Goal: Transaction & Acquisition: Book appointment/travel/reservation

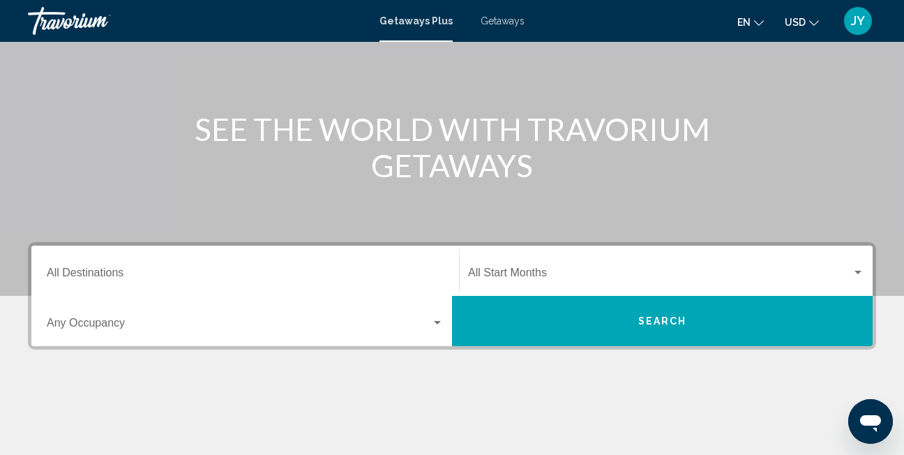
scroll to position [209, 0]
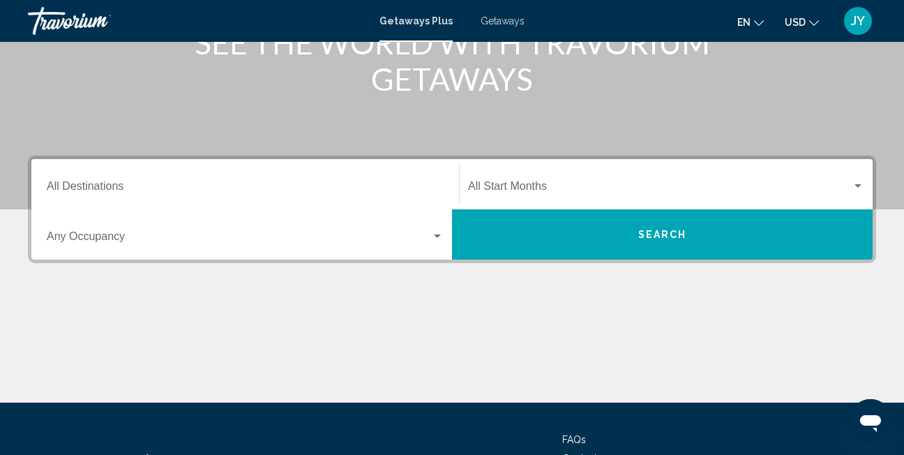
click at [131, 183] on input "Destination All Destinations" at bounding box center [245, 189] width 397 height 13
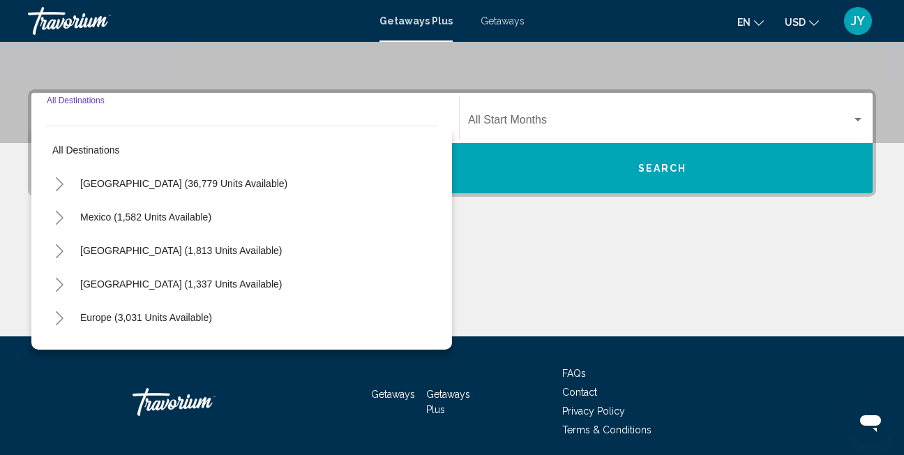
scroll to position [320, 0]
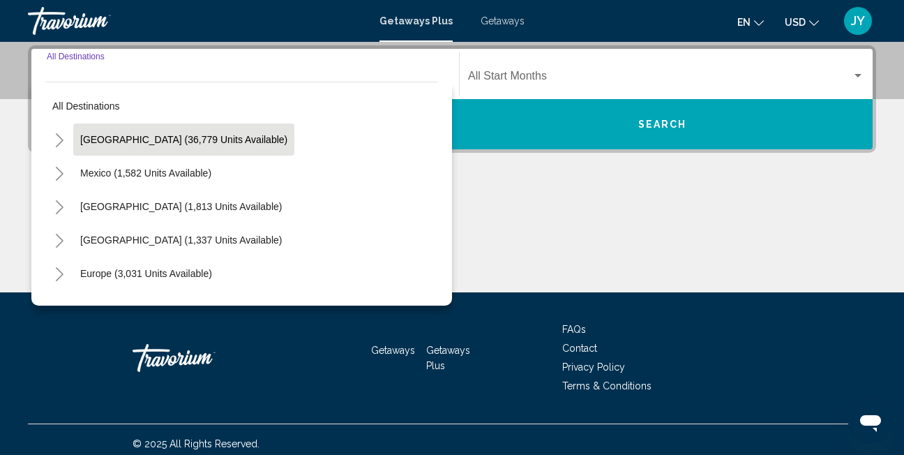
click at [144, 140] on span "[GEOGRAPHIC_DATA] (36,779 units available)" at bounding box center [183, 139] width 207 height 11
type input "**********"
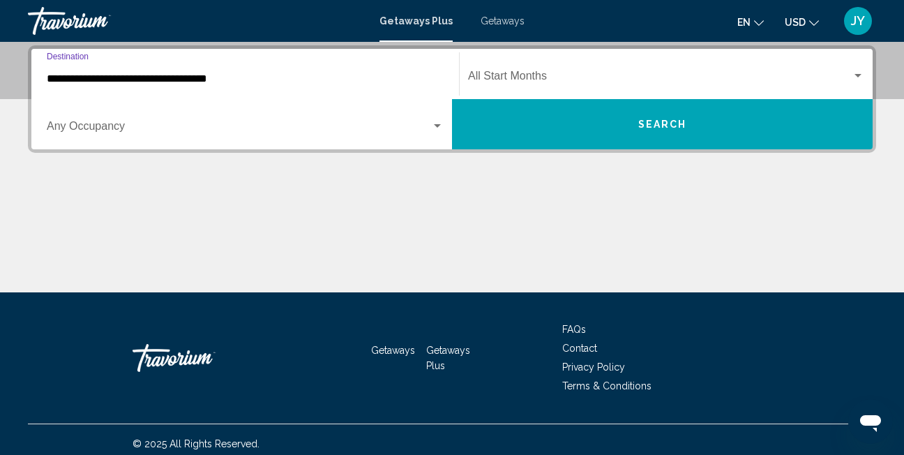
click at [330, 80] on input "**********" at bounding box center [245, 79] width 397 height 13
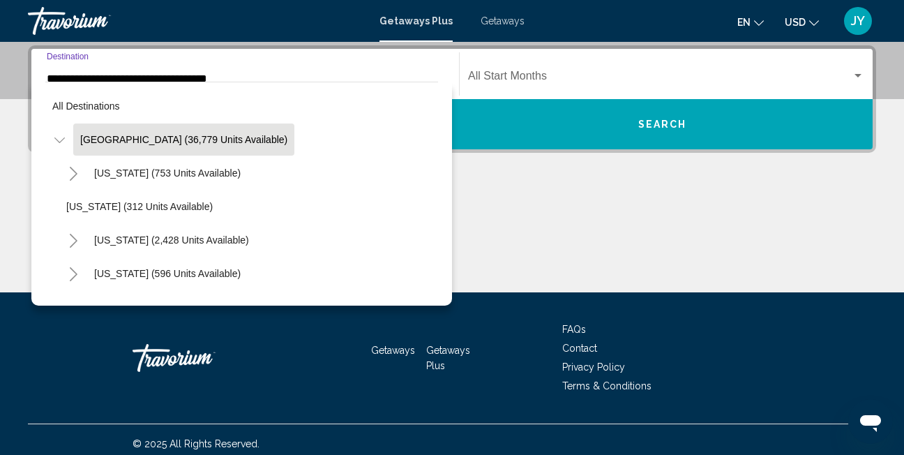
scroll to position [232, 0]
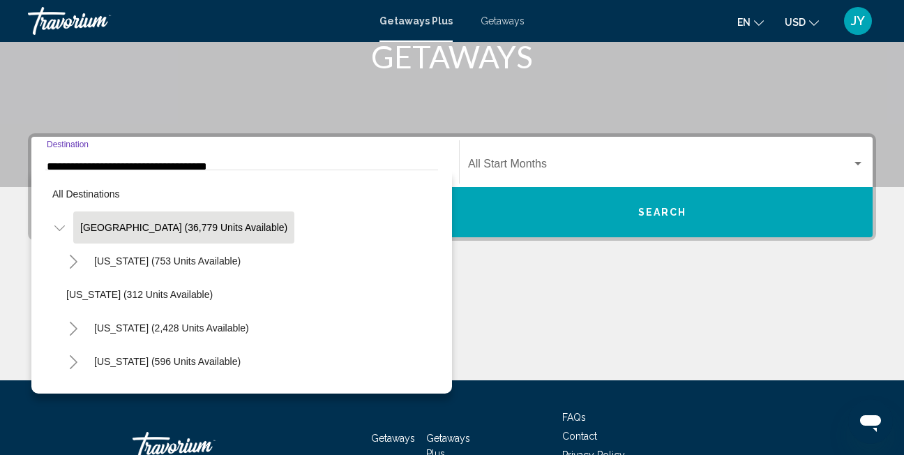
click at [141, 227] on span "[GEOGRAPHIC_DATA] (36,779 units available)" at bounding box center [183, 227] width 207 height 11
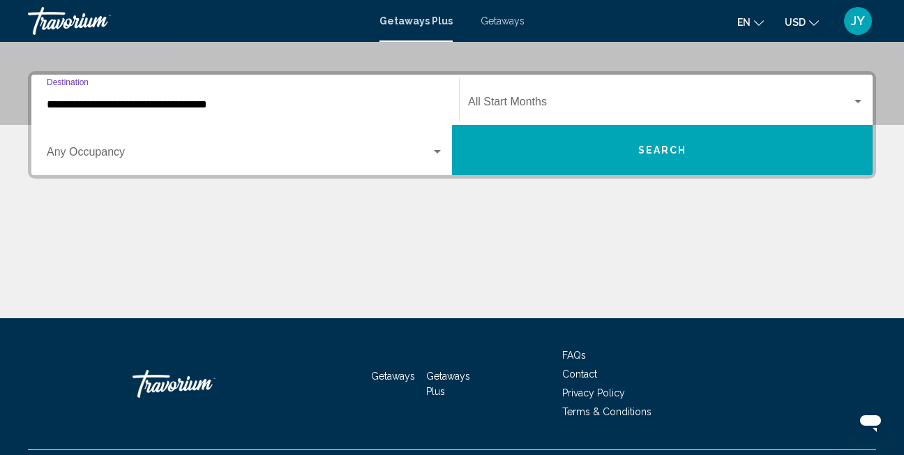
scroll to position [320, 0]
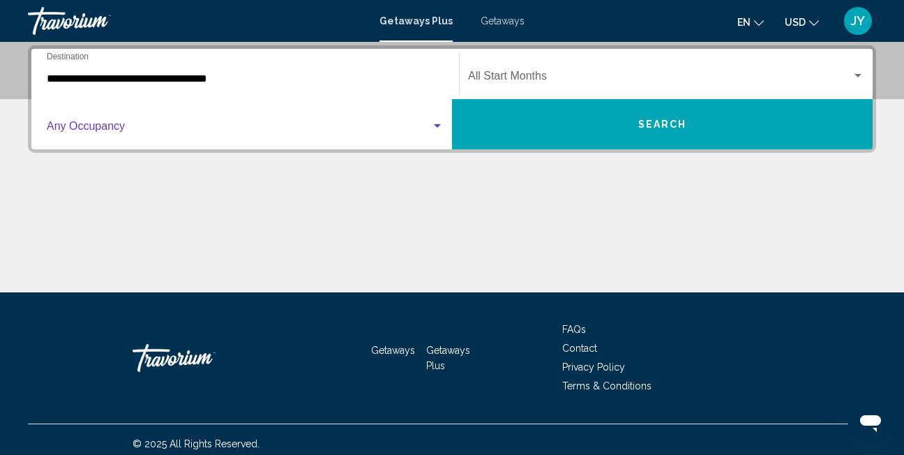
click at [442, 130] on div "Search widget" at bounding box center [437, 126] width 13 height 11
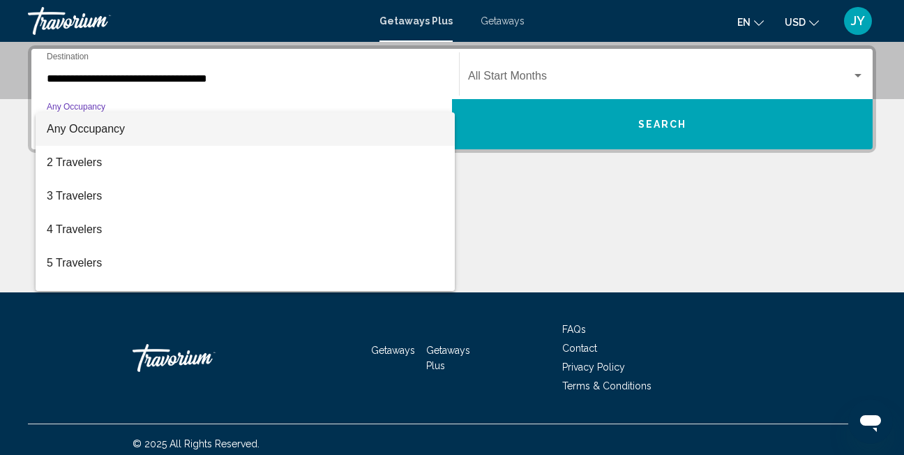
click at [426, 129] on span "Any Occupancy" at bounding box center [245, 128] width 397 height 33
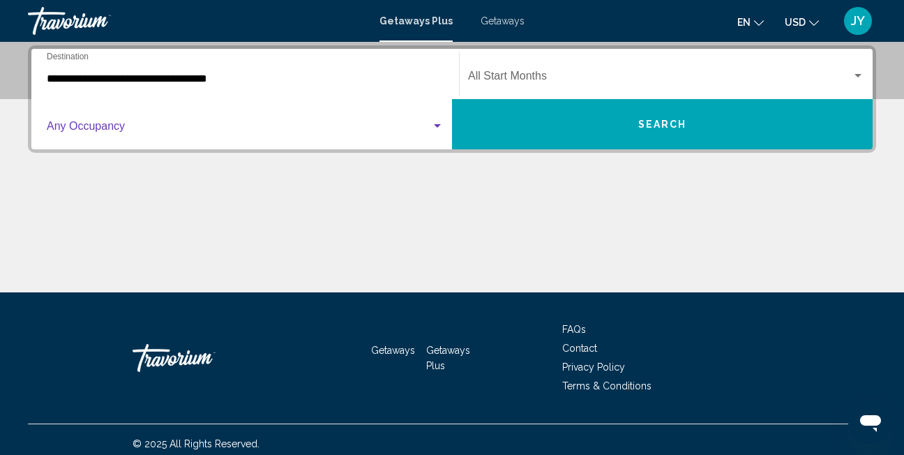
click at [543, 126] on button "Search" at bounding box center [662, 124] width 421 height 50
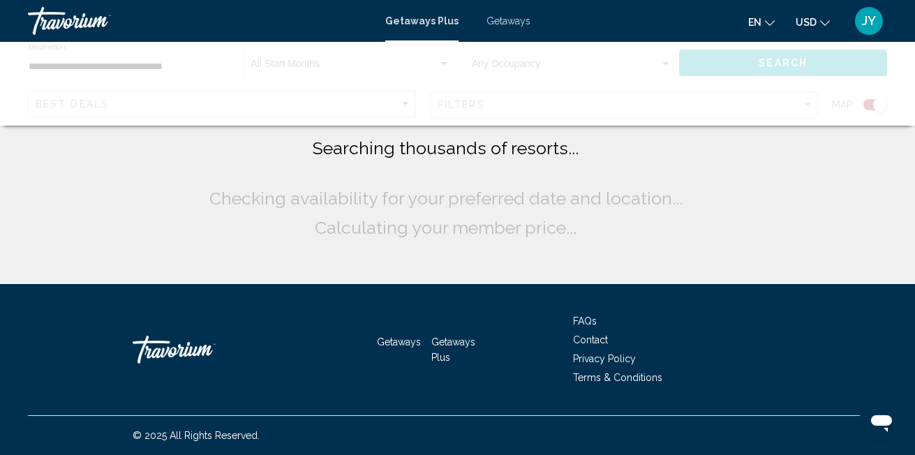
click at [499, 27] on div "Getaways Plus Getaways en English Español Français Italiano Português русский U…" at bounding box center [457, 20] width 915 height 29
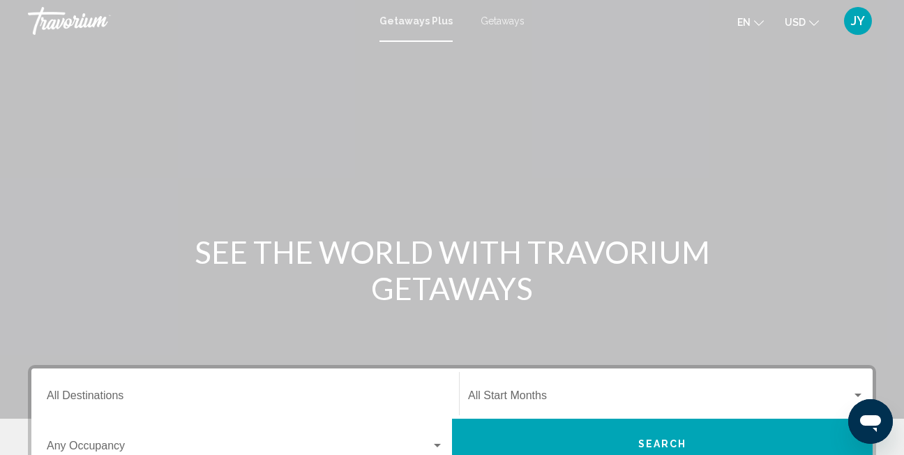
click at [508, 26] on span "Getaways" at bounding box center [503, 20] width 44 height 11
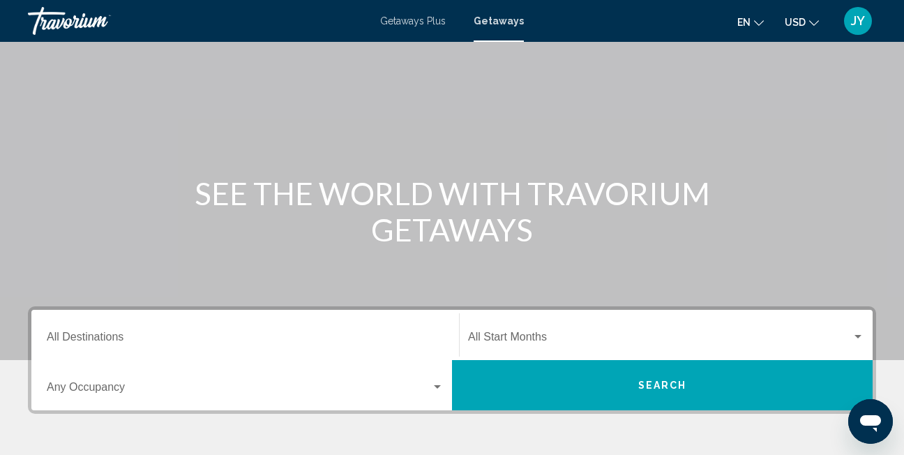
scroll to position [140, 0]
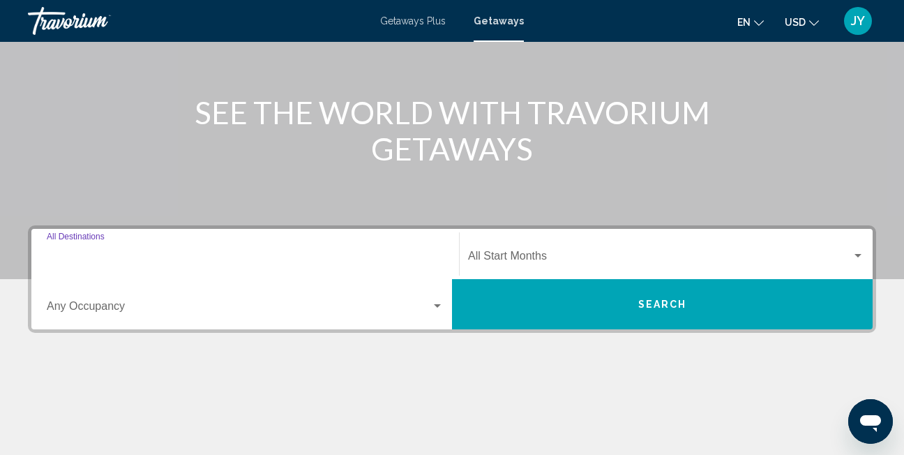
click at [302, 255] on input "Destination All Destinations" at bounding box center [245, 259] width 397 height 13
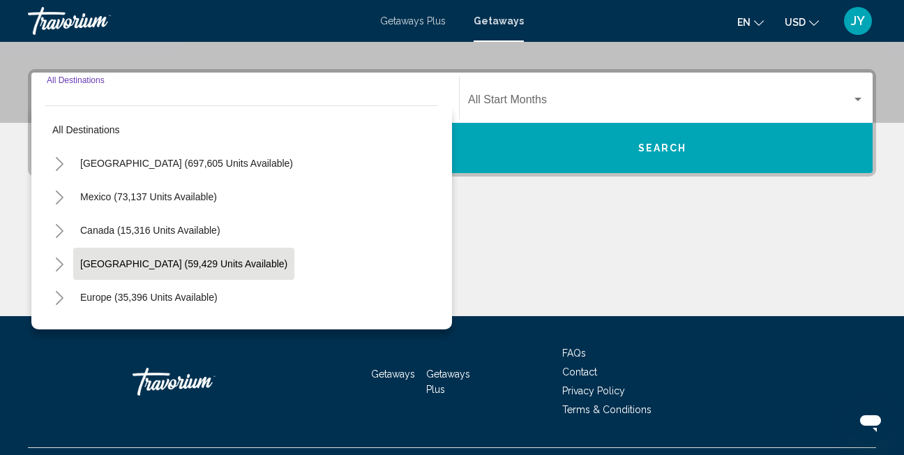
scroll to position [320, 0]
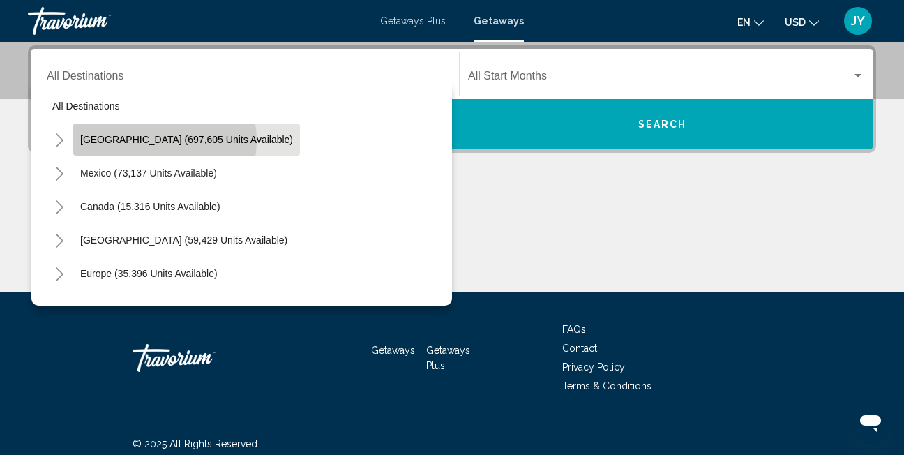
click at [153, 140] on span "[GEOGRAPHIC_DATA] (697,605 units available)" at bounding box center [186, 139] width 213 height 11
type input "**********"
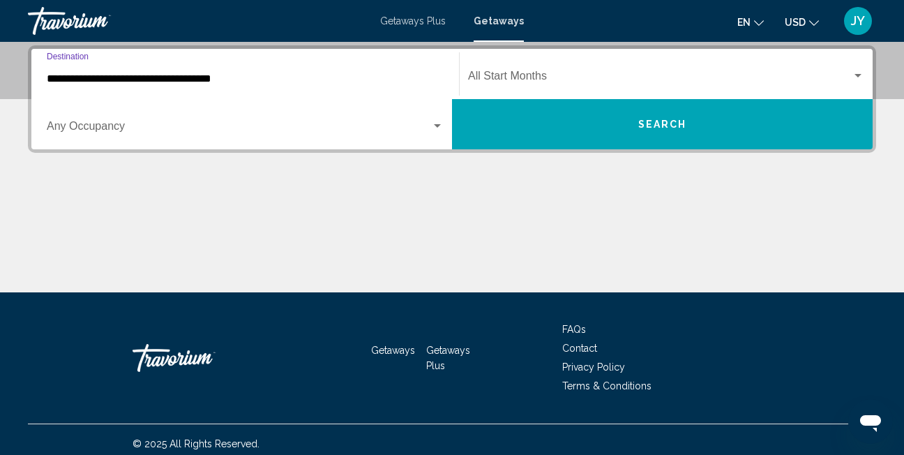
click at [579, 117] on button "Search" at bounding box center [662, 124] width 421 height 50
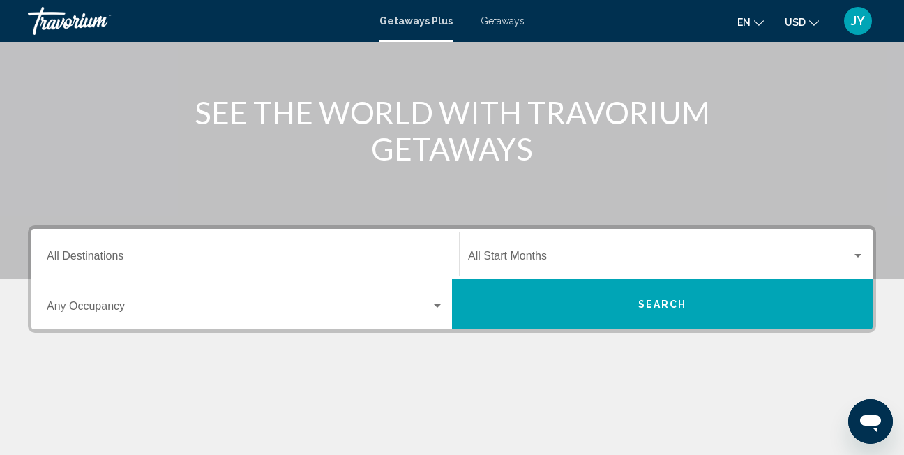
click at [236, 253] on input "Destination All Destinations" at bounding box center [245, 259] width 397 height 13
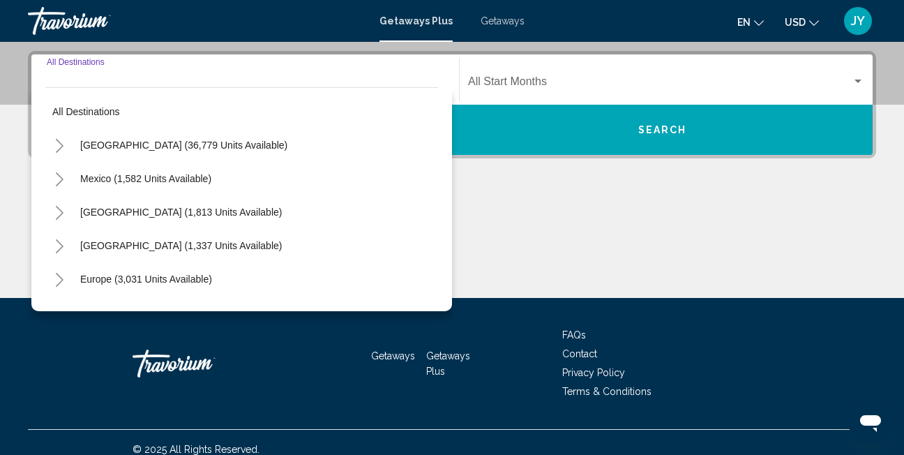
scroll to position [320, 0]
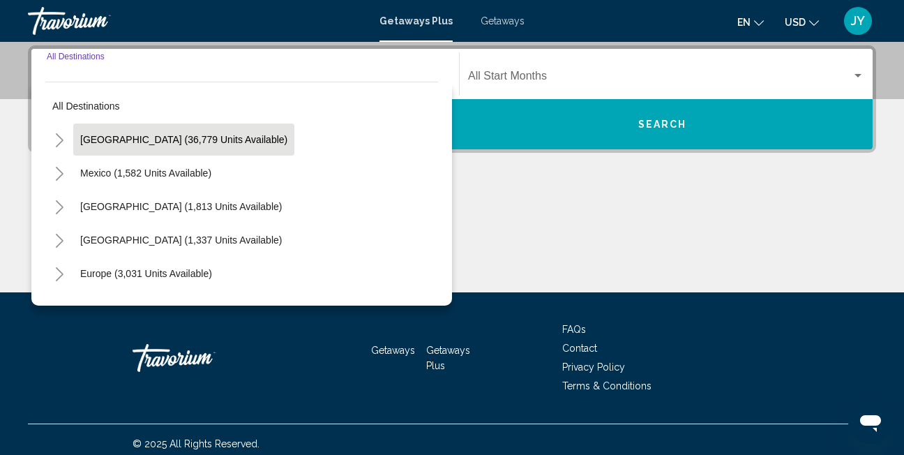
click at [178, 135] on span "[GEOGRAPHIC_DATA] (36,779 units available)" at bounding box center [183, 139] width 207 height 11
type input "**********"
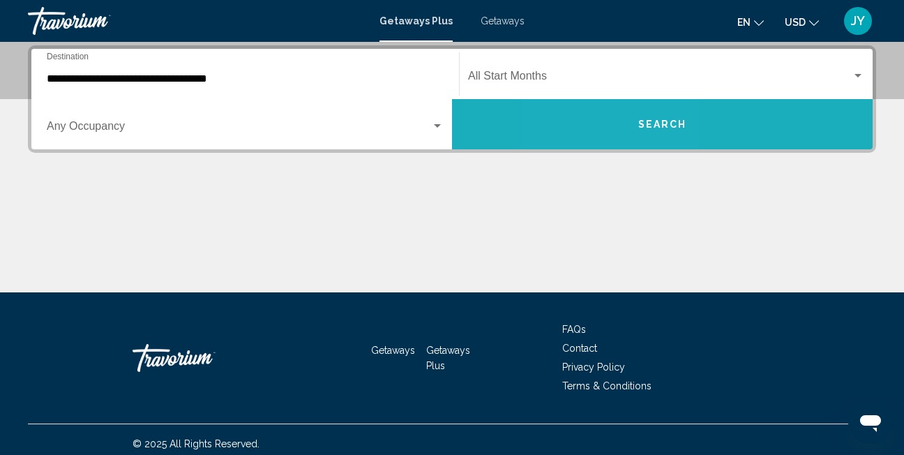
click at [610, 136] on button "Search" at bounding box center [662, 124] width 421 height 50
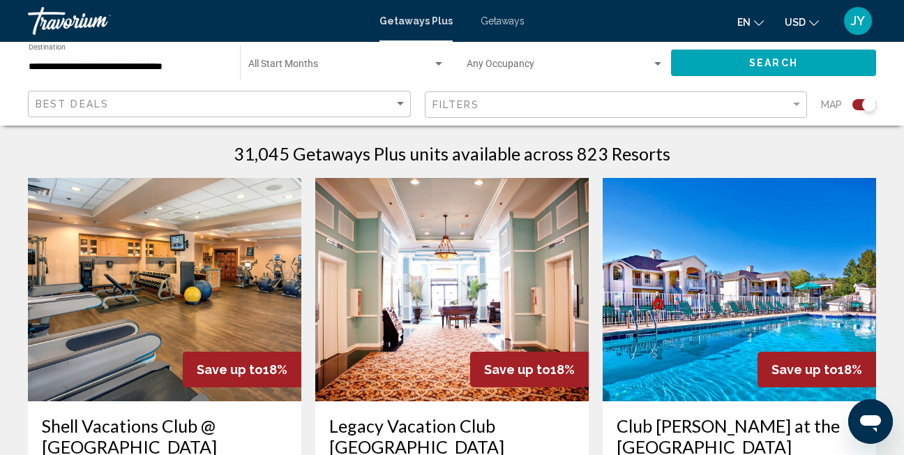
scroll to position [488, 0]
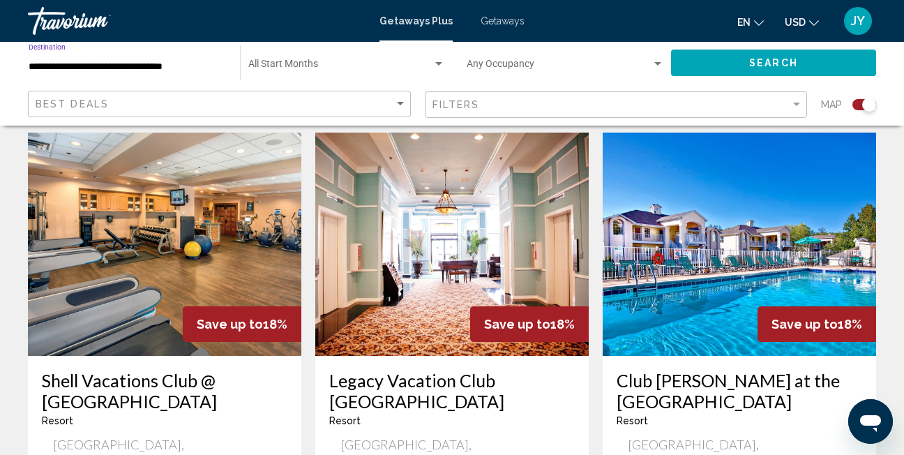
click at [194, 63] on input "**********" at bounding box center [127, 66] width 197 height 11
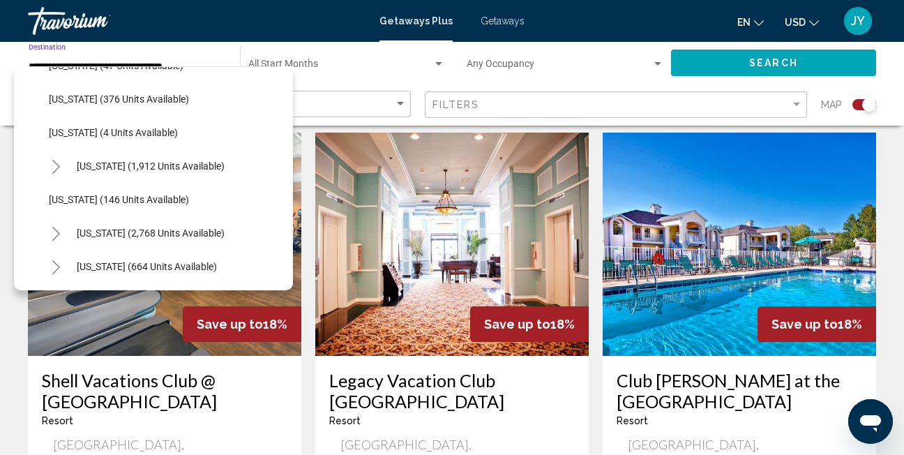
scroll to position [698, 0]
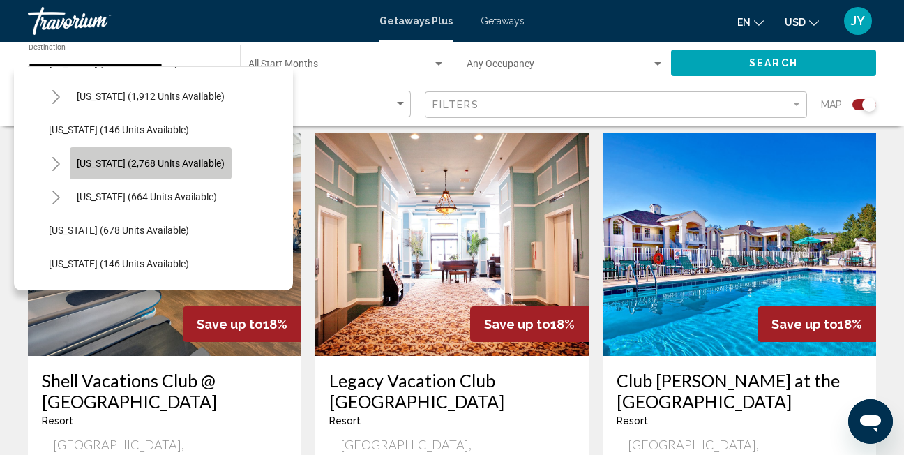
click at [156, 163] on span "[US_STATE] (2,768 units available)" at bounding box center [151, 163] width 148 height 11
type input "**********"
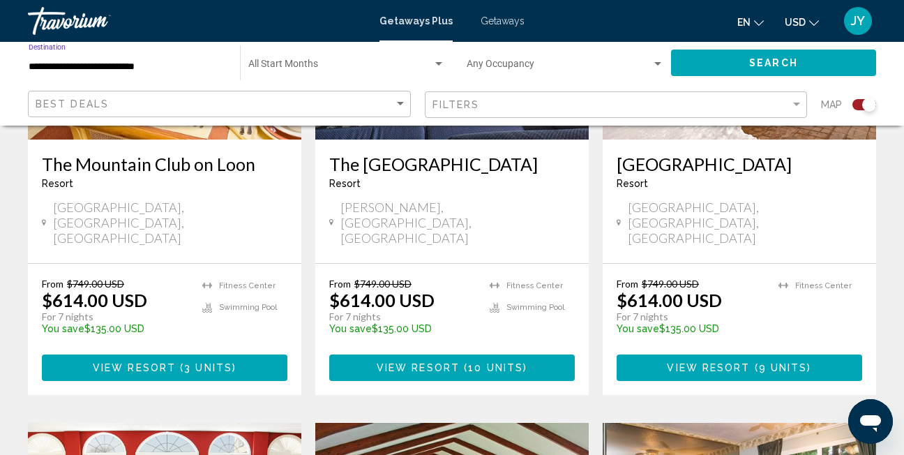
scroll to position [1256, 0]
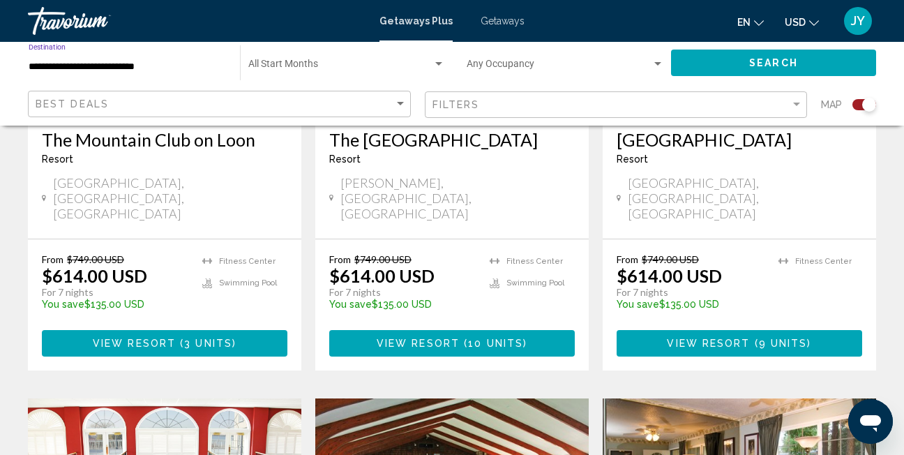
click at [730, 64] on button "Search" at bounding box center [773, 63] width 205 height 26
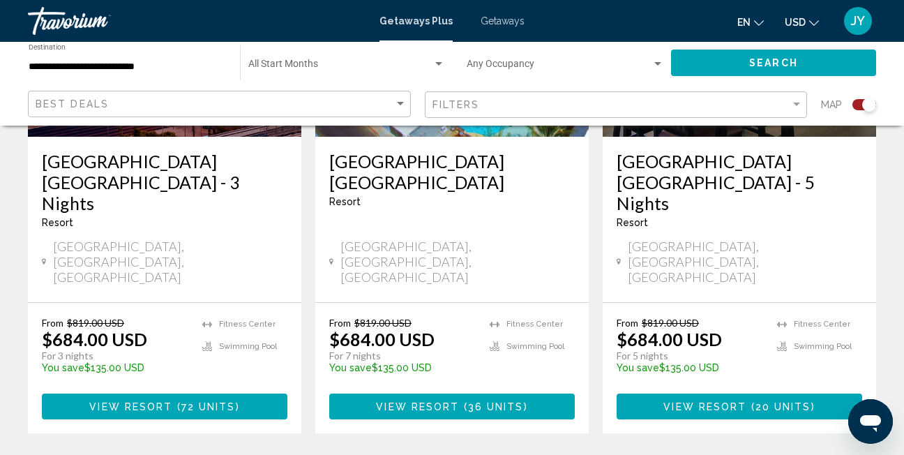
scroll to position [1744, 0]
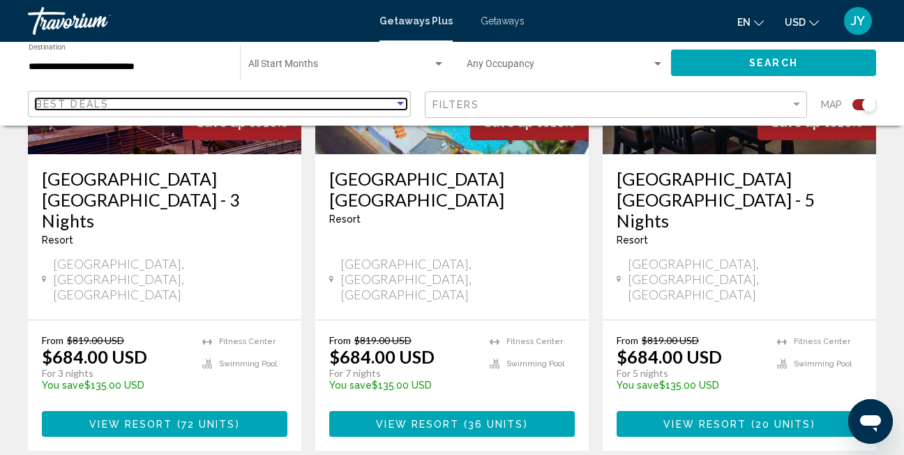
click at [400, 104] on div "Sort by" at bounding box center [400, 103] width 7 height 3
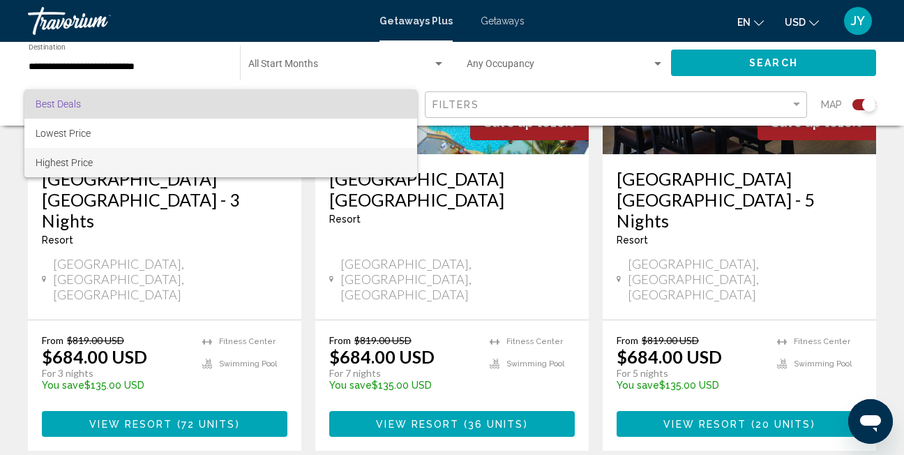
click at [328, 153] on span "Highest Price" at bounding box center [221, 162] width 370 height 29
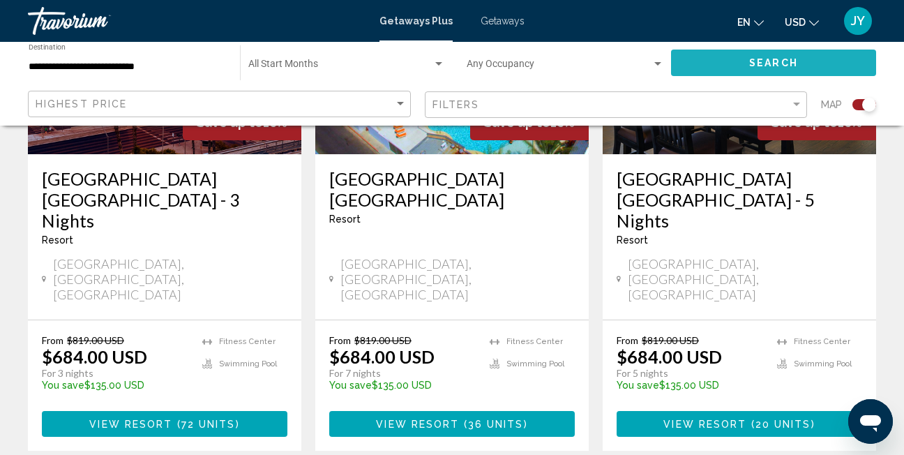
click at [765, 66] on span "Search" at bounding box center [773, 63] width 49 height 11
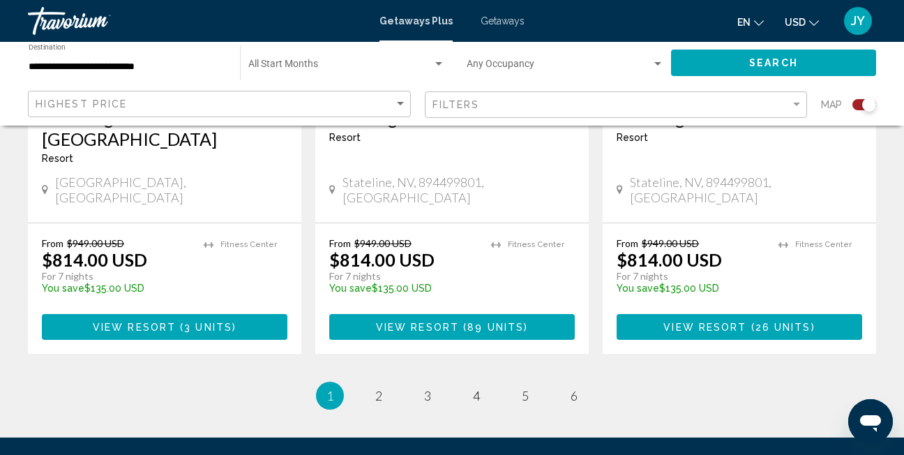
scroll to position [2357, 0]
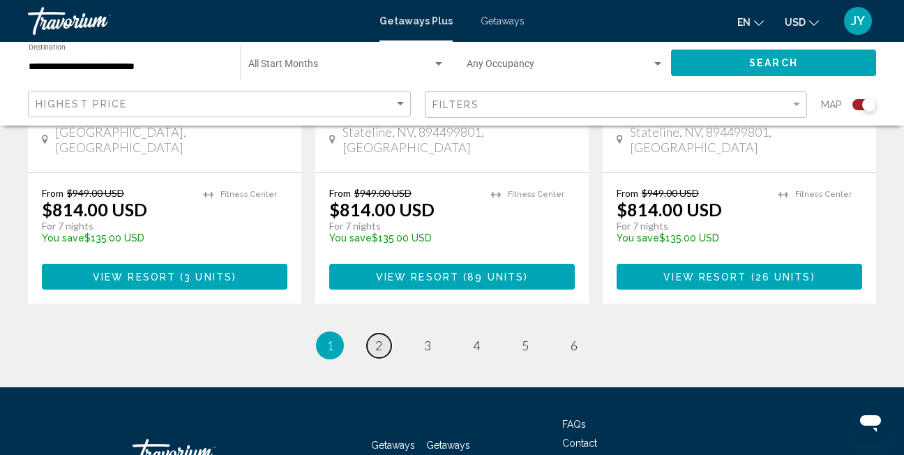
click at [378, 338] on span "2" at bounding box center [378, 345] width 7 height 15
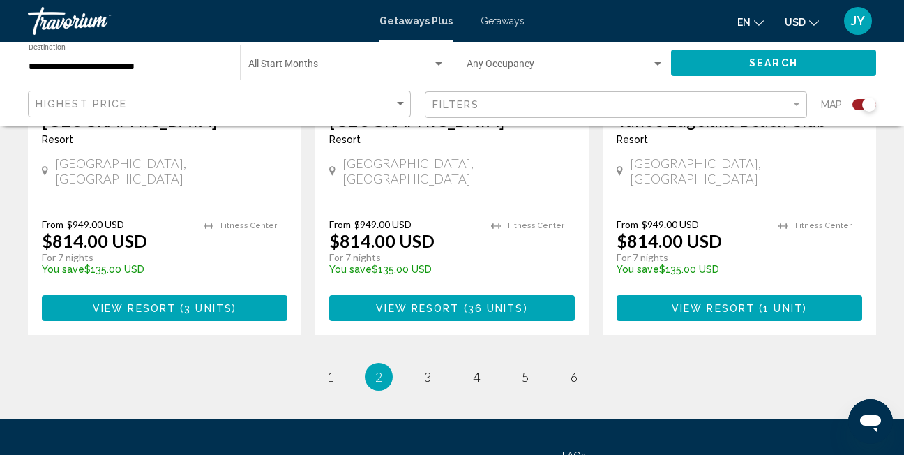
scroll to position [2372, 0]
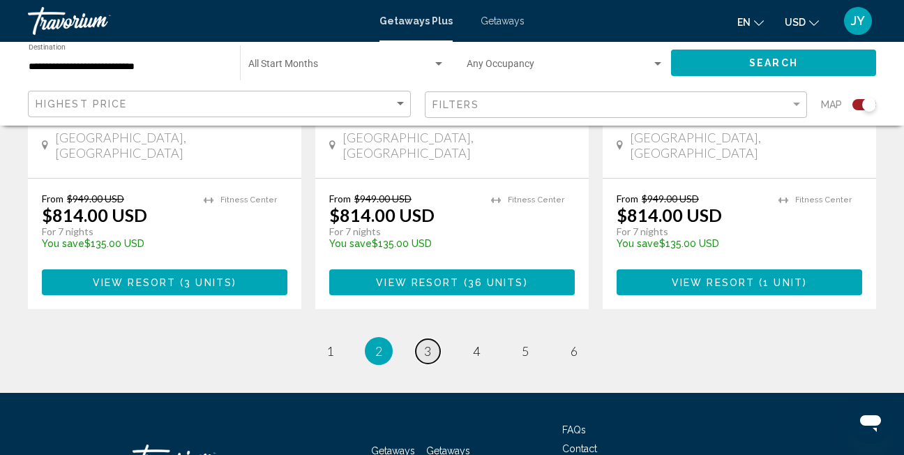
click at [431, 343] on span "3" at bounding box center [427, 350] width 7 height 15
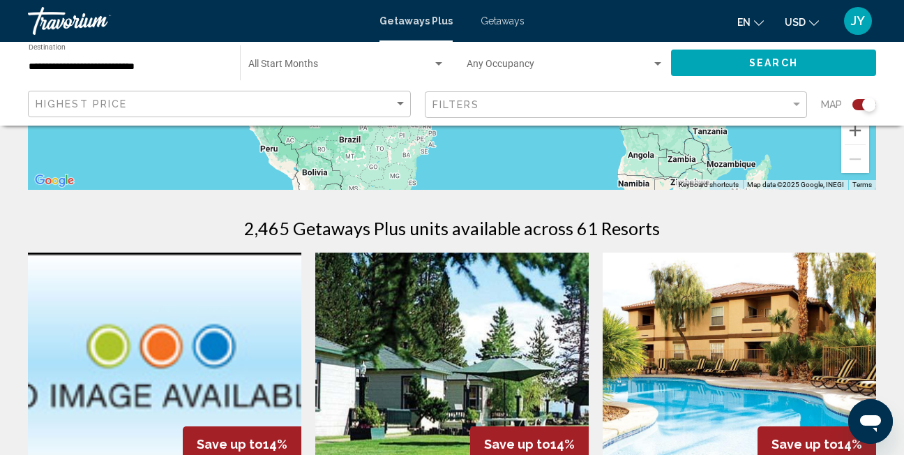
scroll to position [349, 0]
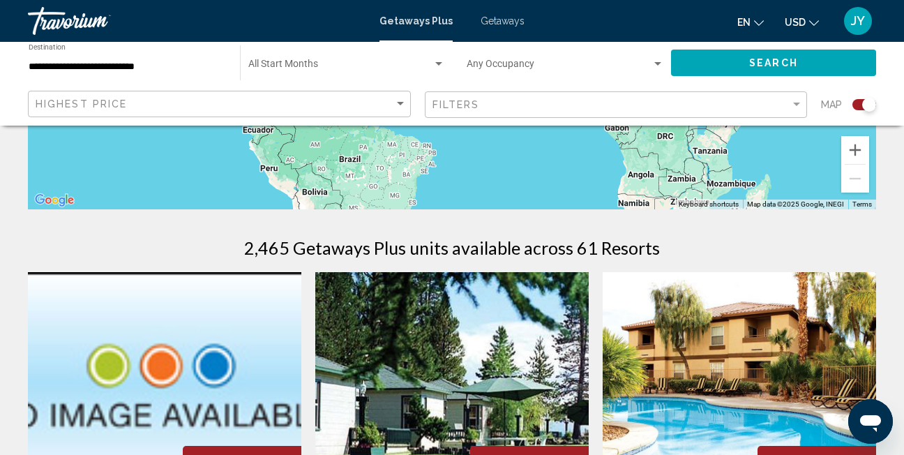
click at [491, 22] on span "Getaways" at bounding box center [503, 20] width 44 height 11
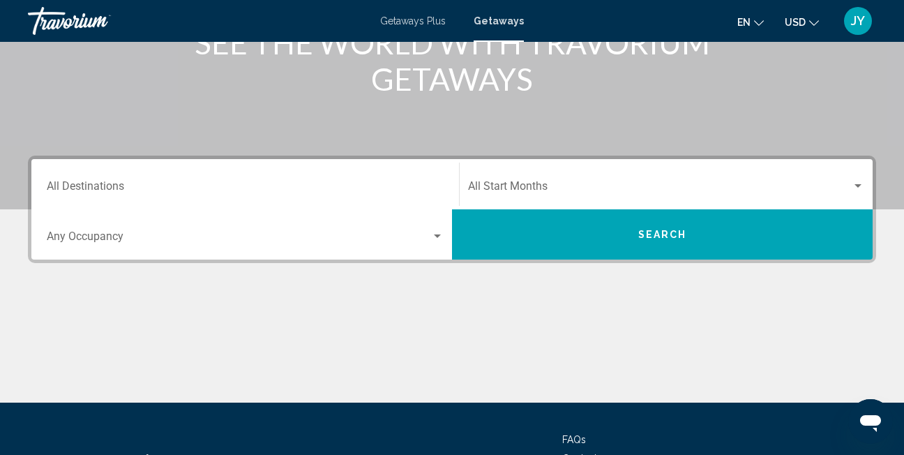
click at [230, 174] on div "Destination All Destinations" at bounding box center [245, 185] width 397 height 44
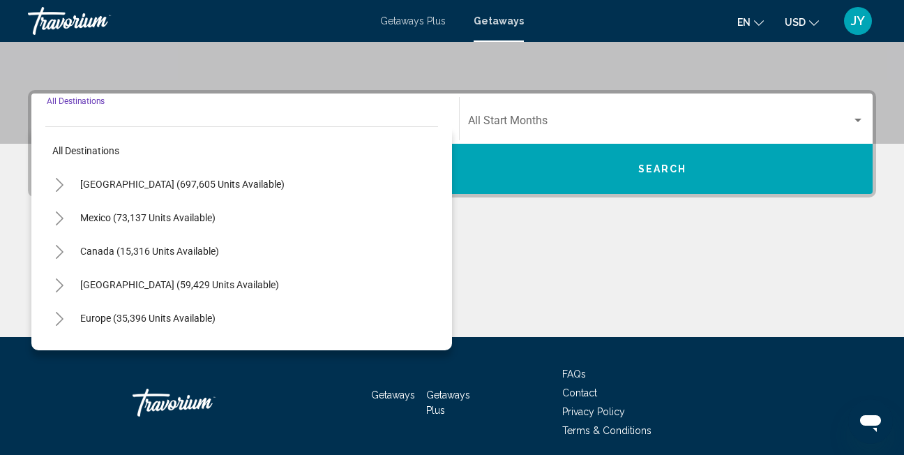
scroll to position [320, 0]
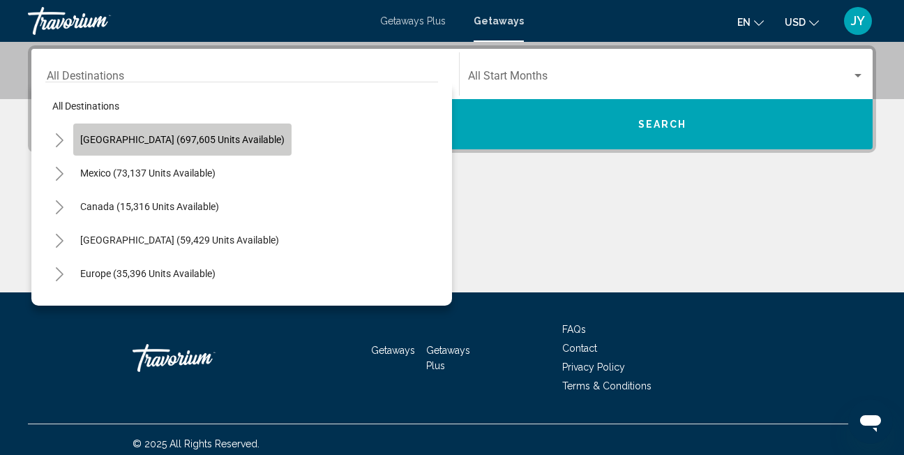
click at [216, 144] on span "[GEOGRAPHIC_DATA] (697,605 units available)" at bounding box center [182, 139] width 204 height 11
type input "**********"
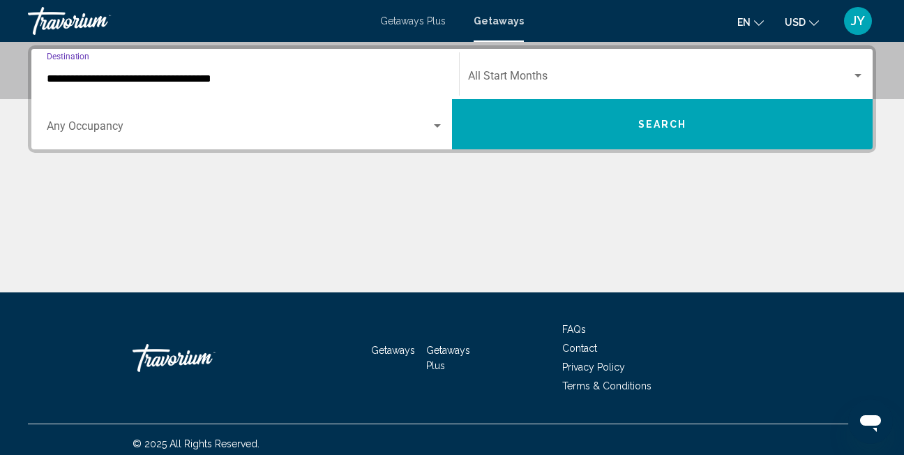
click at [653, 126] on span "Search" at bounding box center [662, 124] width 49 height 11
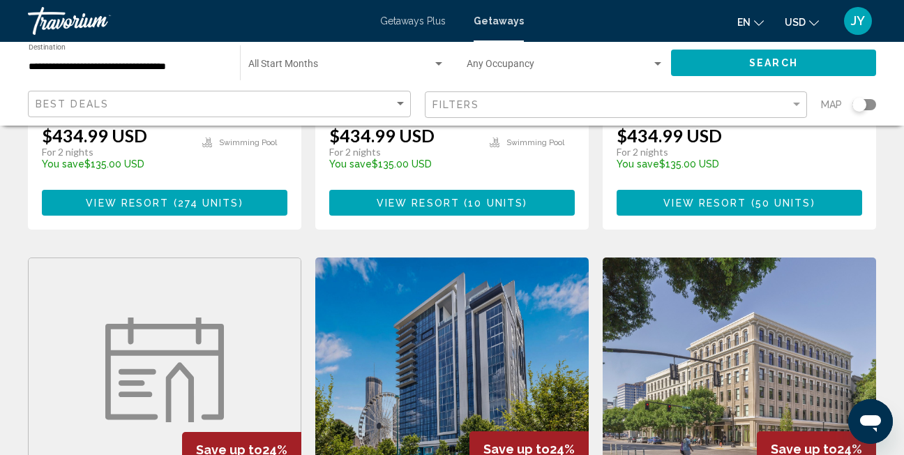
scroll to position [1535, 0]
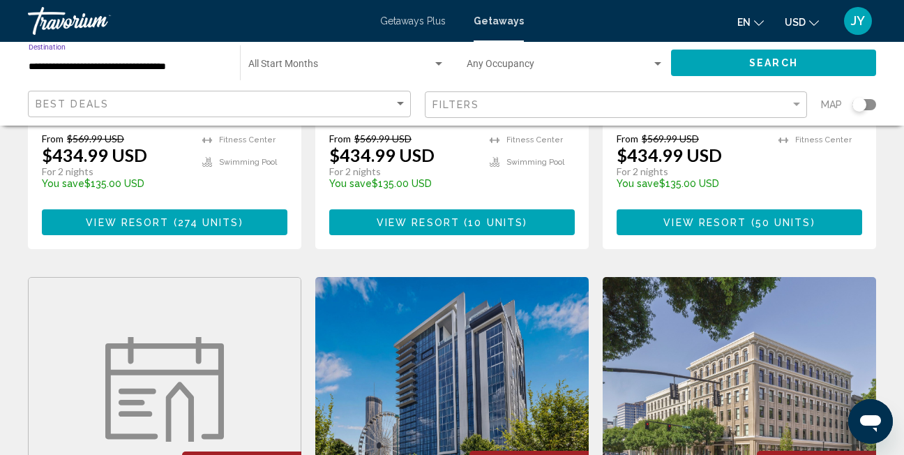
click at [179, 69] on input "**********" at bounding box center [127, 66] width 197 height 11
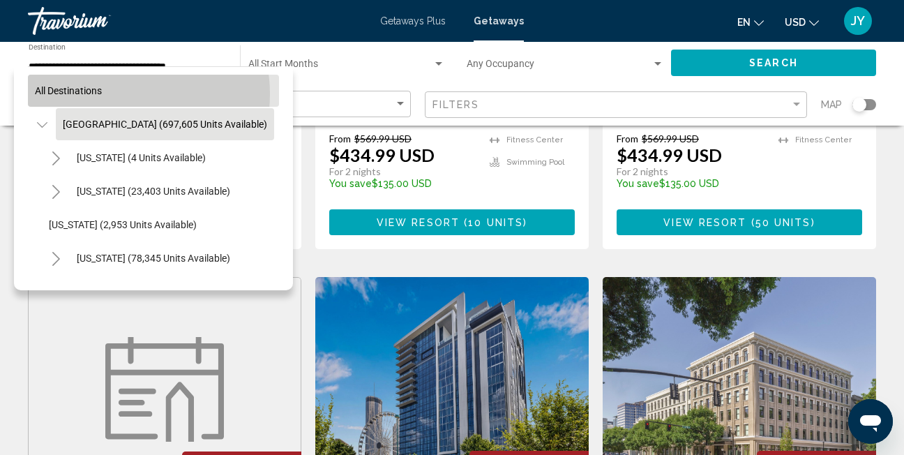
click at [114, 94] on button "All destinations" at bounding box center [153, 91] width 251 height 32
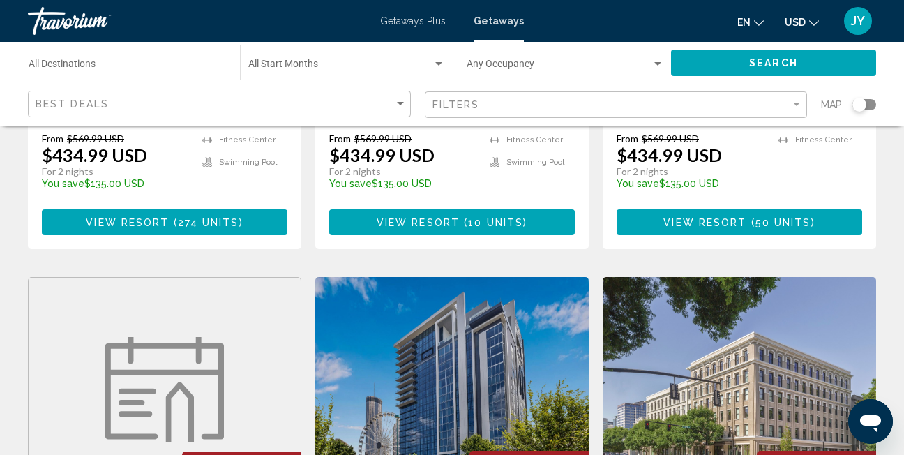
click at [694, 48] on div "Search" at bounding box center [780, 63] width 219 height 42
click at [705, 60] on button "Search" at bounding box center [773, 63] width 205 height 26
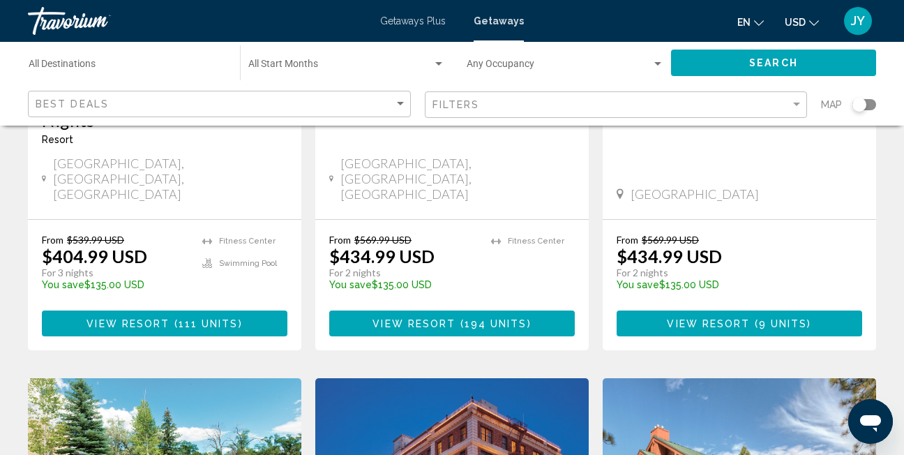
scroll to position [279, 0]
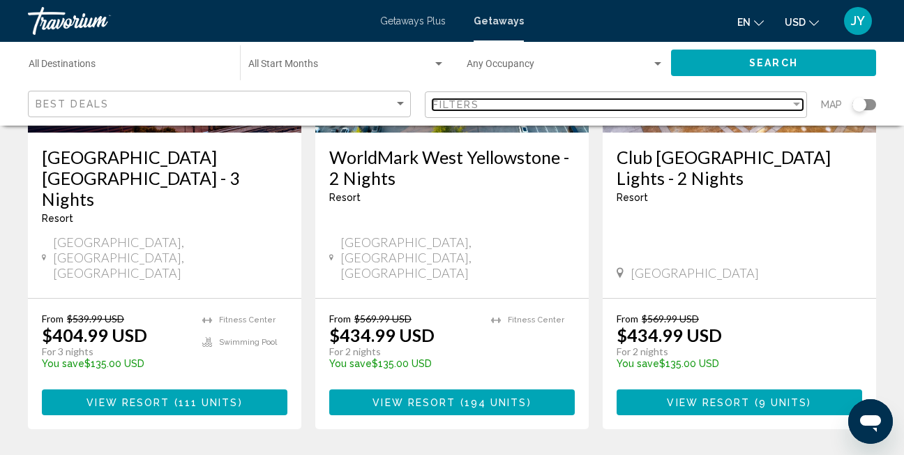
click at [795, 100] on div "Filter" at bounding box center [796, 104] width 13 height 11
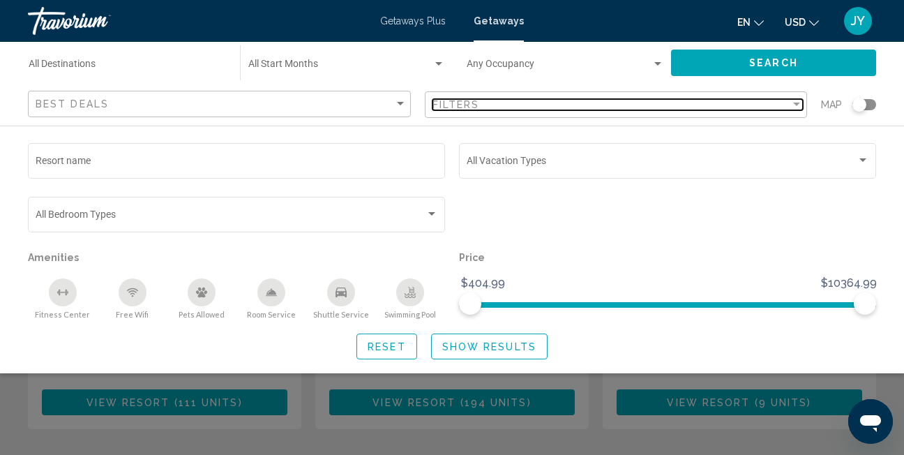
click at [795, 101] on div "Filter" at bounding box center [796, 104] width 13 height 11
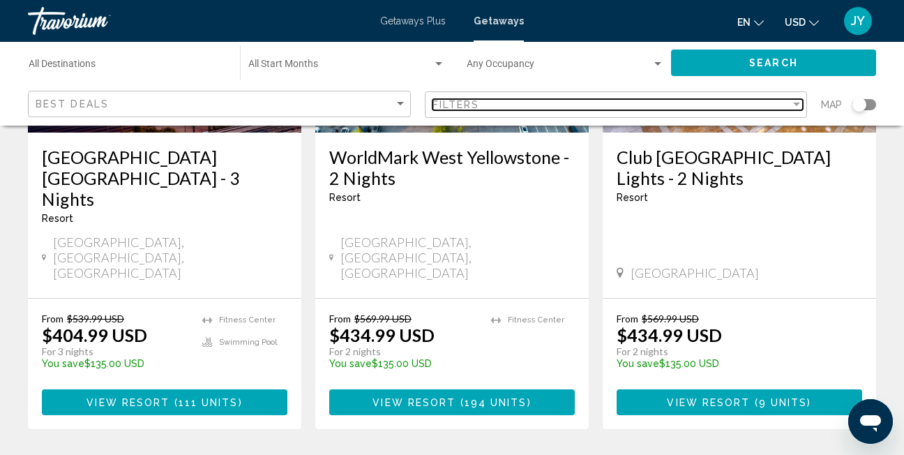
click at [795, 105] on div "Filter" at bounding box center [796, 104] width 7 height 3
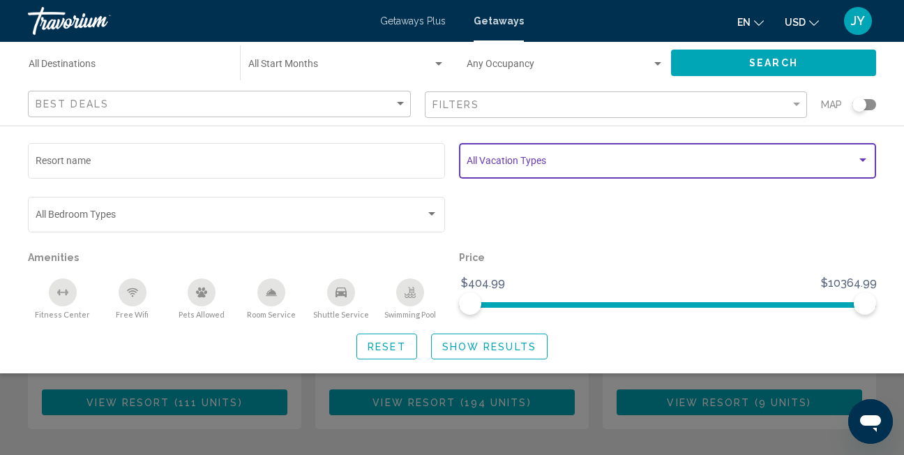
click at [778, 158] on span "Search widget" at bounding box center [662, 163] width 390 height 11
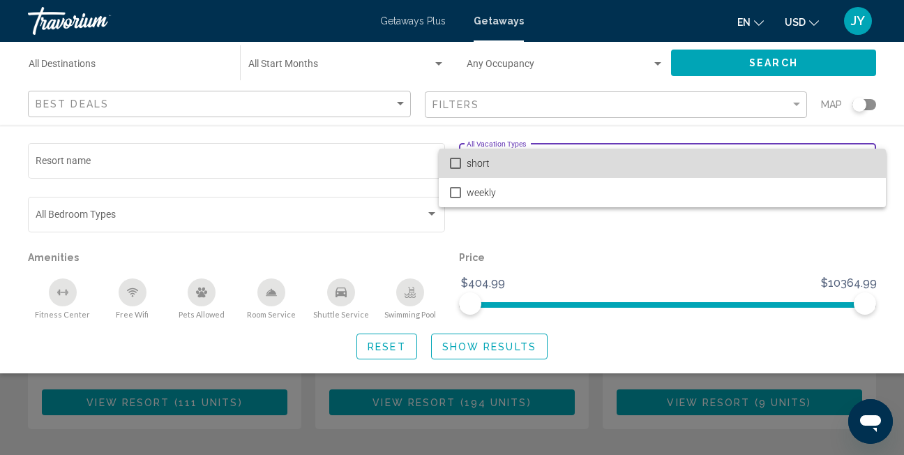
click at [860, 157] on span "short" at bounding box center [671, 163] width 408 height 29
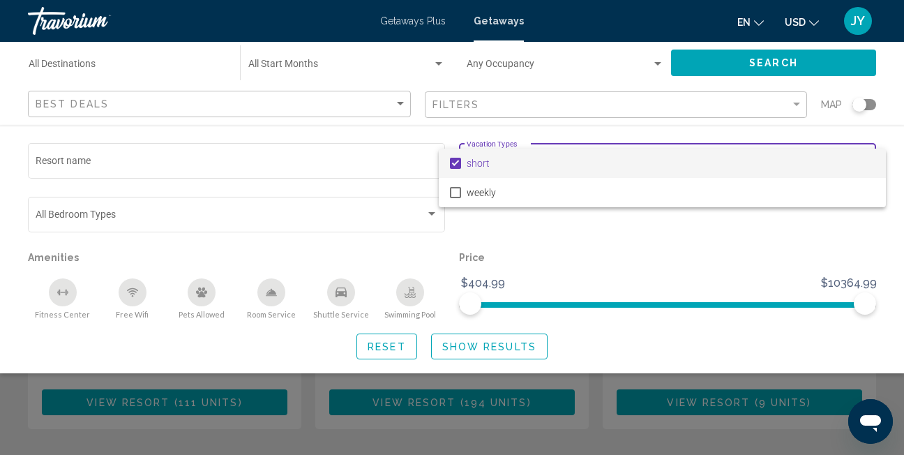
click at [461, 163] on mat-option "short" at bounding box center [662, 163] width 447 height 29
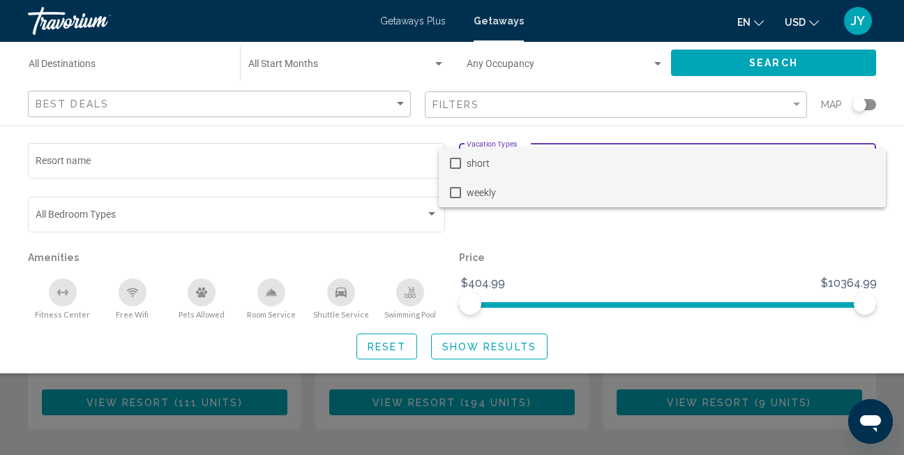
click at [456, 189] on mat-pseudo-checkbox at bounding box center [455, 192] width 11 height 11
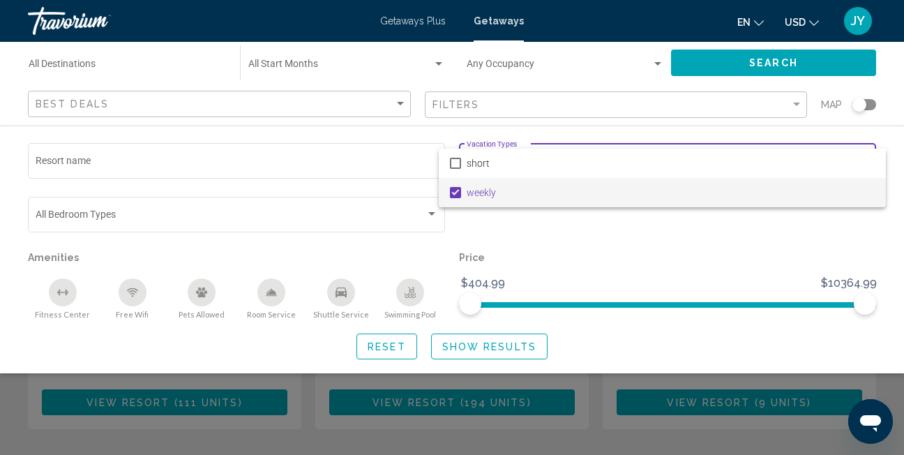
click at [753, 221] on div at bounding box center [452, 227] width 904 height 455
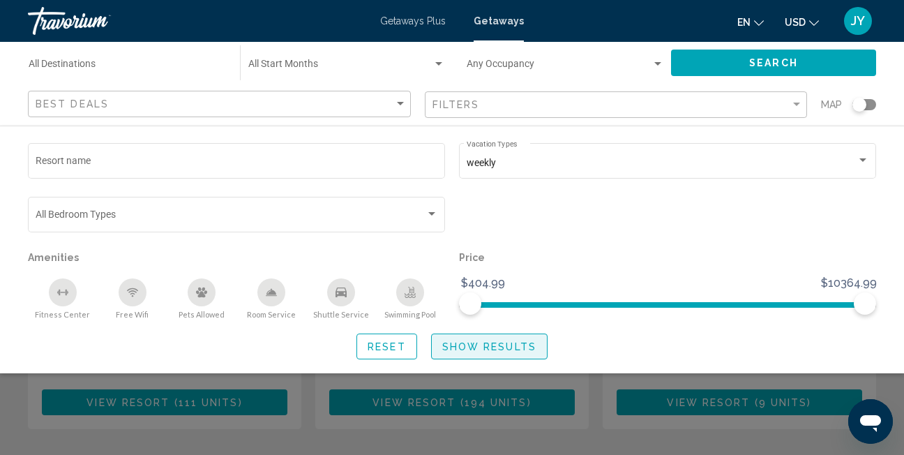
click at [502, 347] on span "Show Results" at bounding box center [489, 346] width 94 height 11
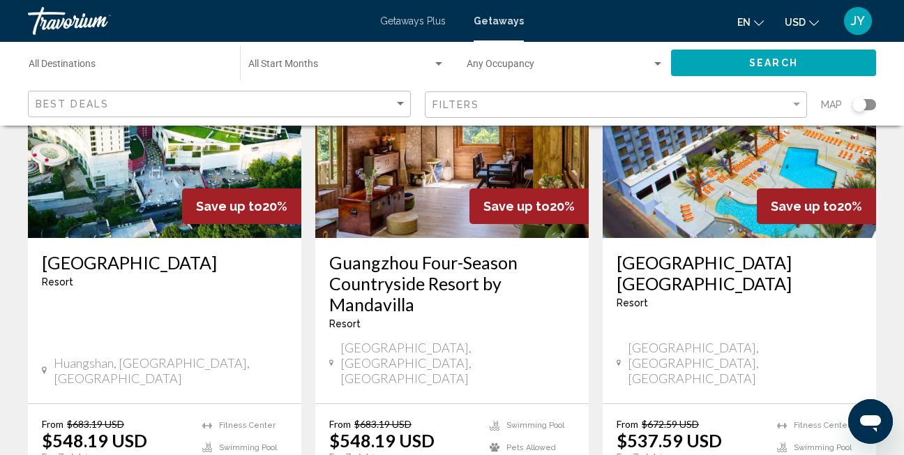
scroll to position [1256, 0]
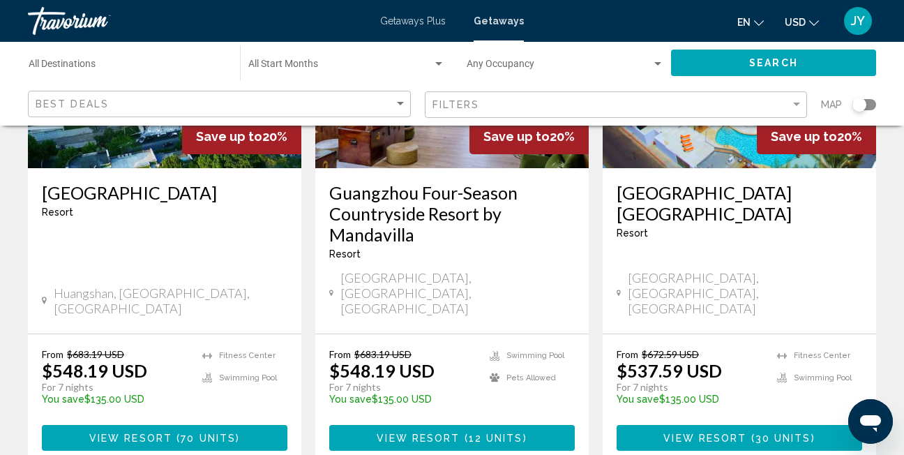
click at [647, 334] on div "From $672.59 USD $537.59 USD For 7 nights You save $135.00 USD temp [GEOGRAPHIC…" at bounding box center [739, 399] width 273 height 130
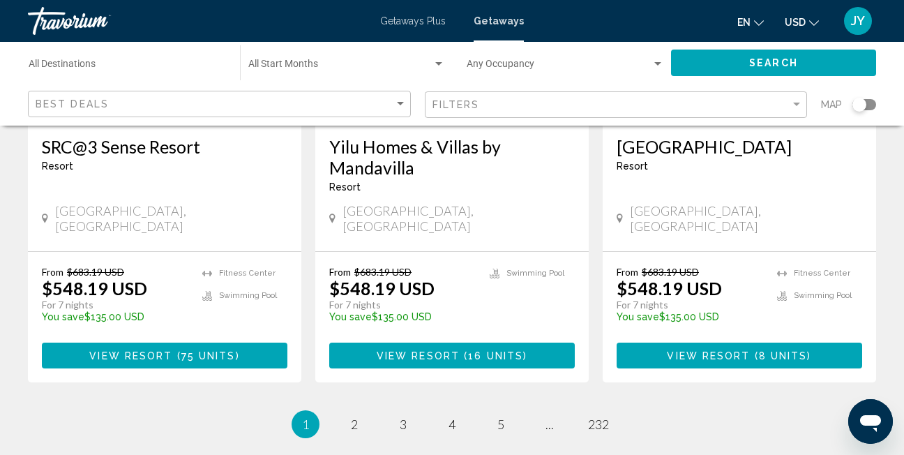
scroll to position [1945, 0]
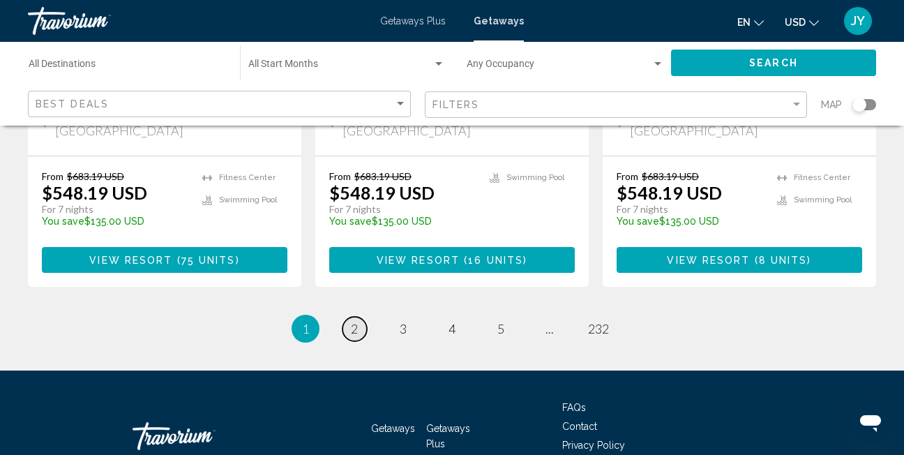
click at [362, 317] on link "page 2" at bounding box center [355, 329] width 24 height 24
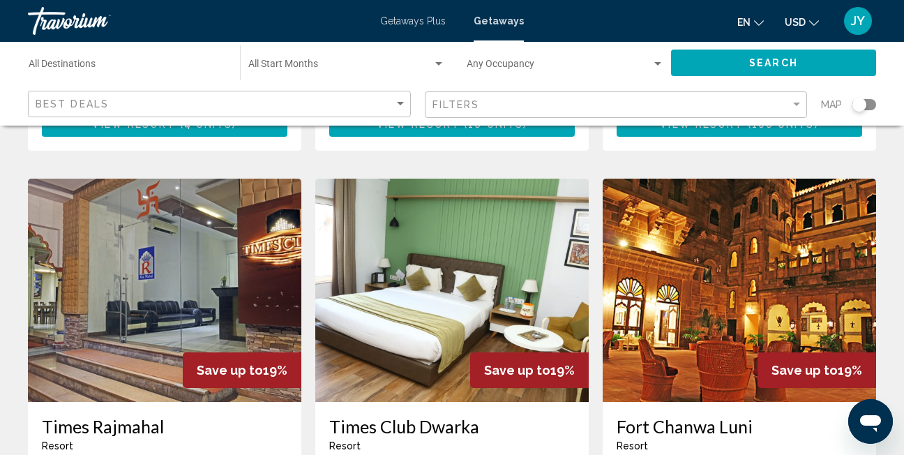
scroll to position [1535, 0]
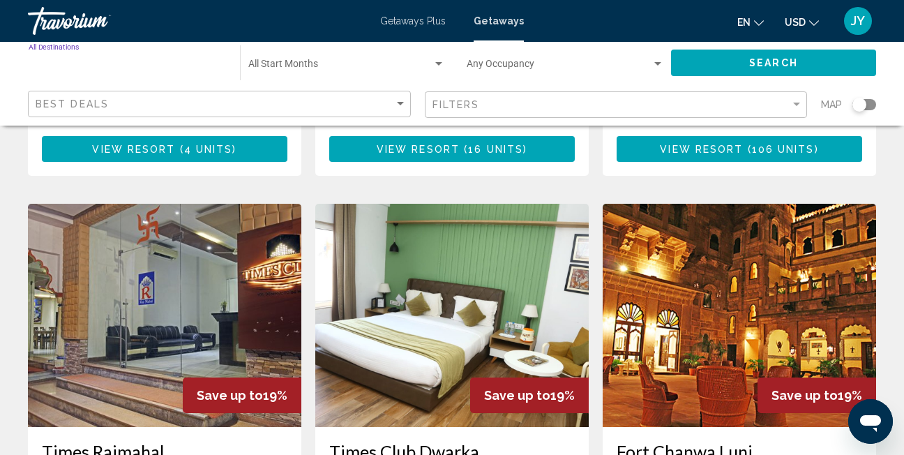
click at [163, 63] on input "Destination All Destinations" at bounding box center [127, 66] width 197 height 11
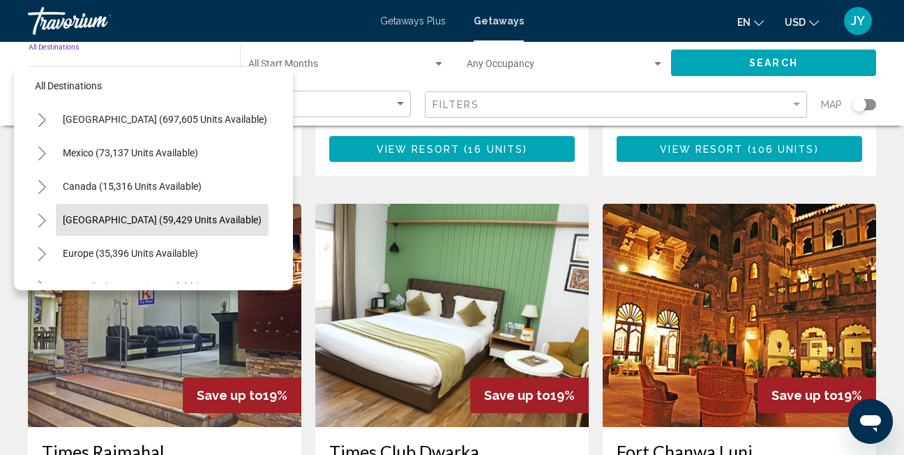
scroll to position [0, 0]
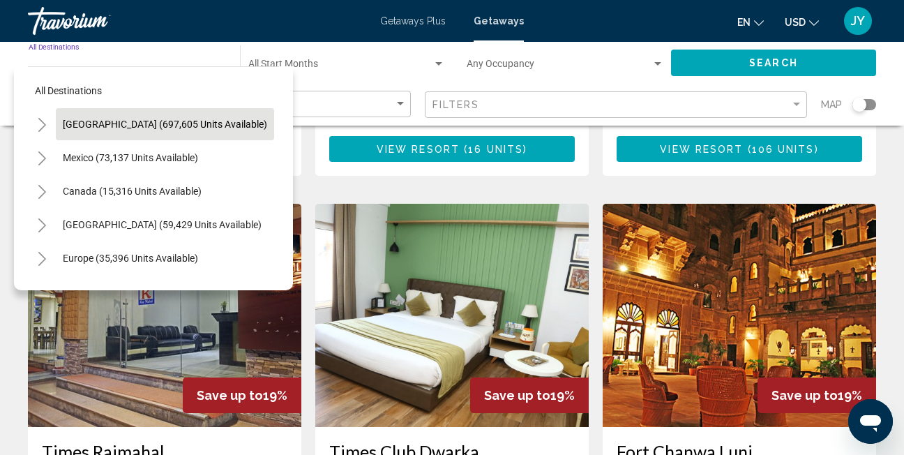
click at [117, 129] on span "[GEOGRAPHIC_DATA] (697,605 units available)" at bounding box center [165, 124] width 204 height 11
type input "**********"
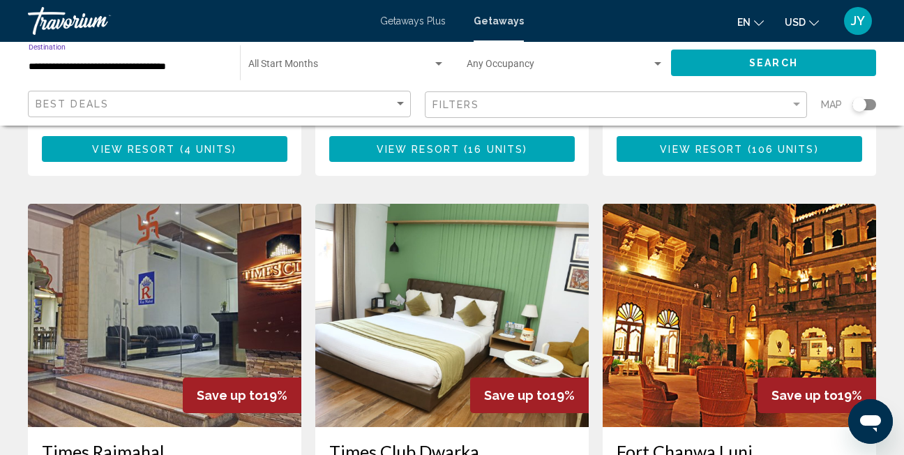
click at [813, 66] on button "Search" at bounding box center [773, 63] width 205 height 26
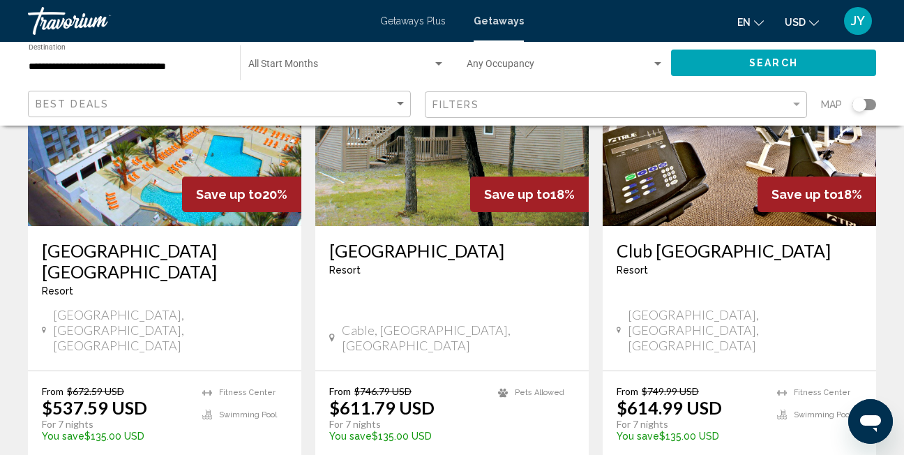
scroll to position [209, 0]
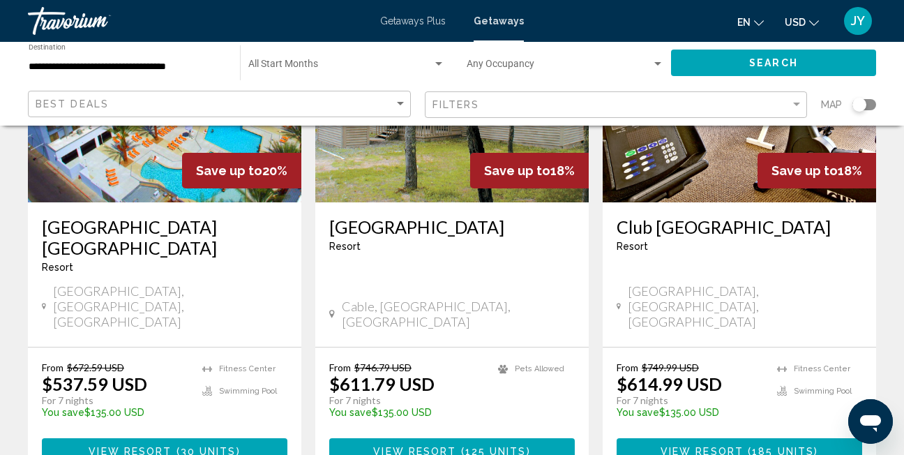
click at [114, 141] on img "Main content" at bounding box center [164, 90] width 273 height 223
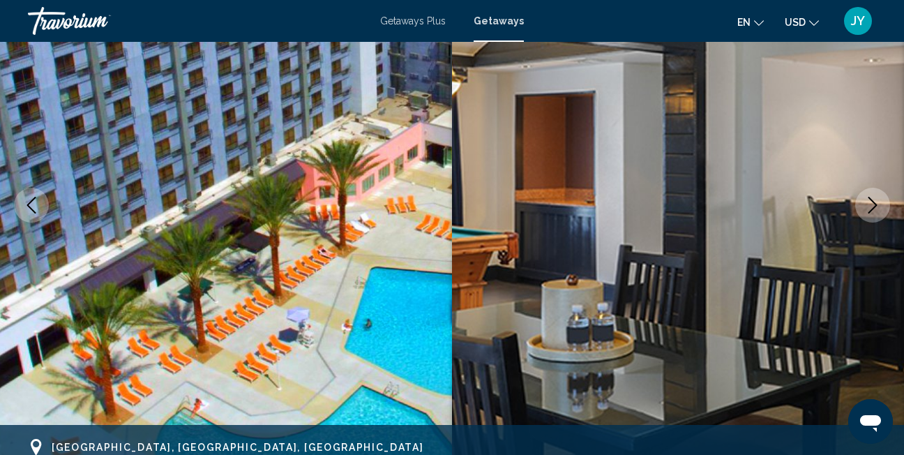
scroll to position [146, 0]
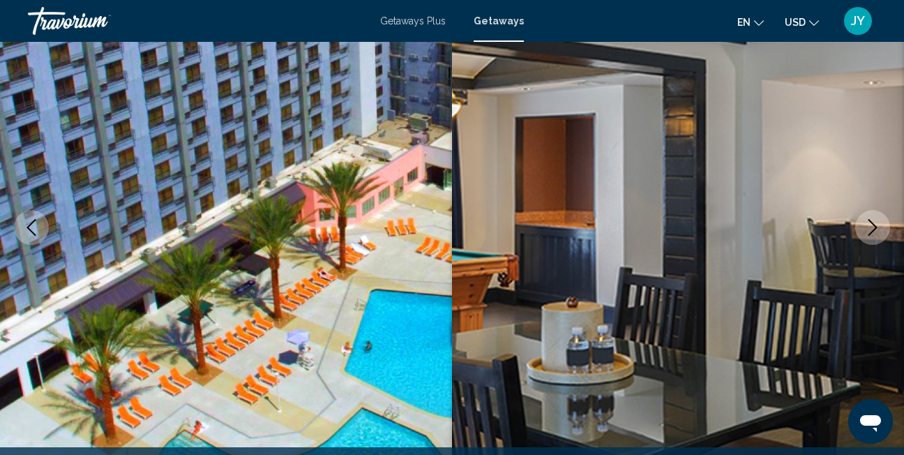
click at [876, 223] on icon "Next image" at bounding box center [872, 227] width 17 height 17
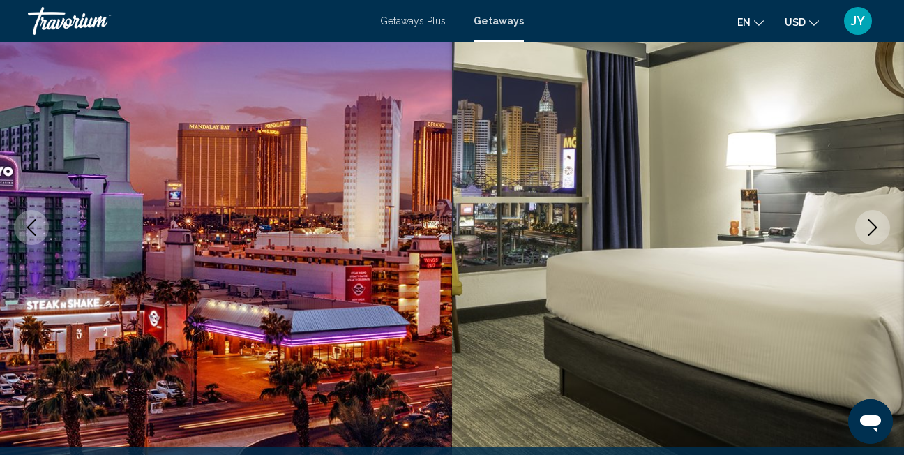
click at [876, 223] on icon "Next image" at bounding box center [872, 227] width 17 height 17
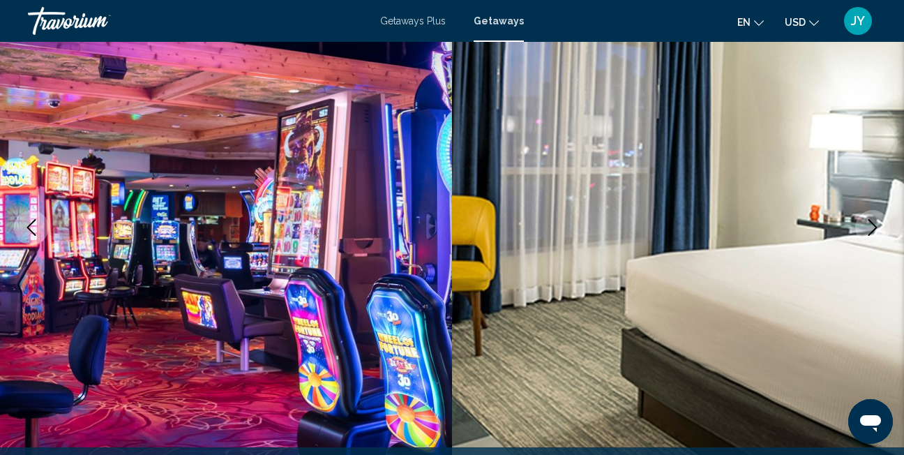
click at [876, 223] on icon "Next image" at bounding box center [872, 227] width 17 height 17
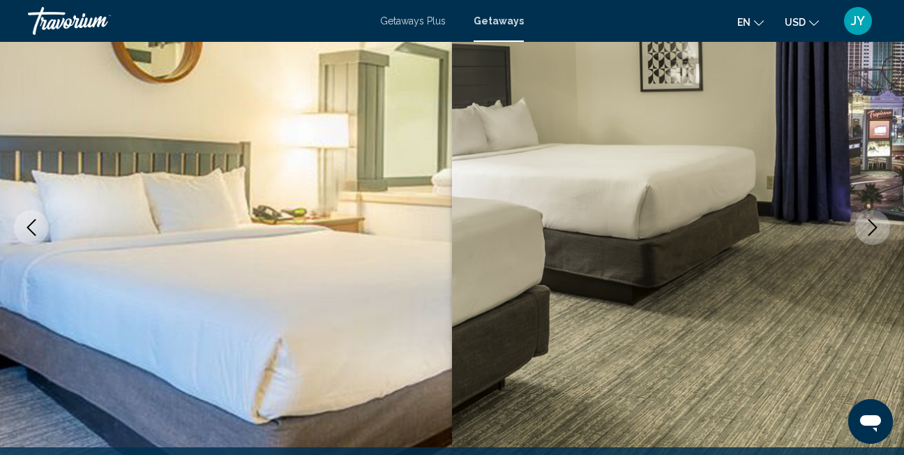
click at [876, 223] on icon "Next image" at bounding box center [872, 227] width 17 height 17
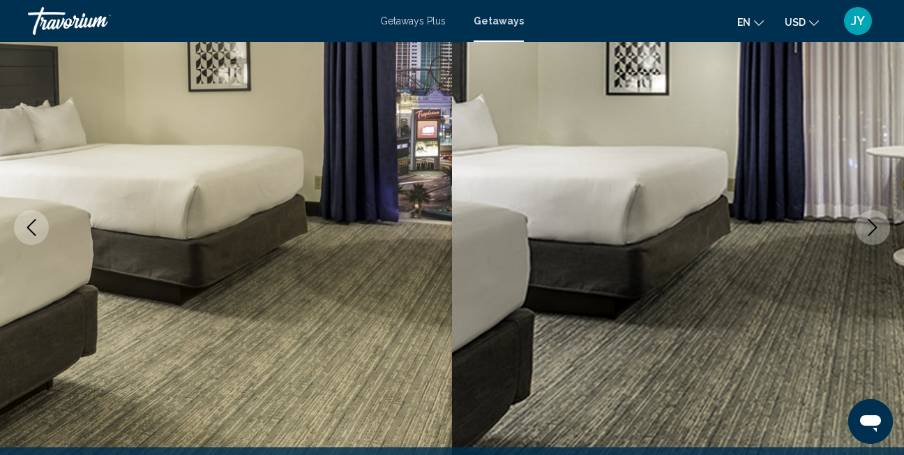
click at [876, 223] on icon "Next image" at bounding box center [872, 227] width 17 height 17
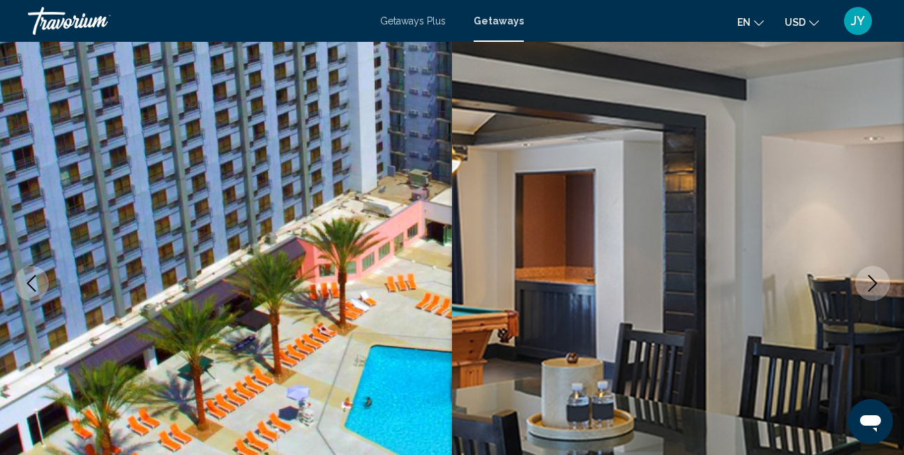
scroll to position [0, 0]
